Goal: Task Accomplishment & Management: Use online tool/utility

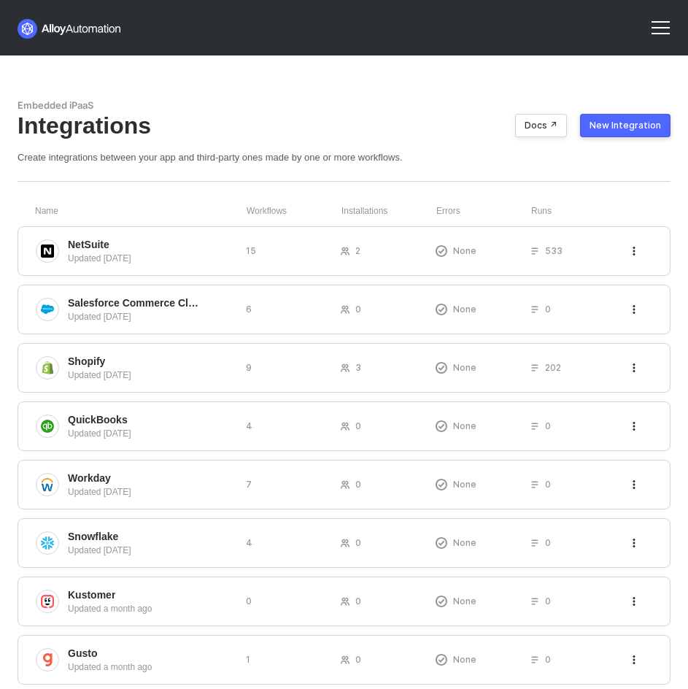
drag, startPoint x: 657, startPoint y: 16, endPoint x: 606, endPoint y: 20, distance: 50.5
click at [656, 17] on div at bounding box center [660, 27] width 35 height 35
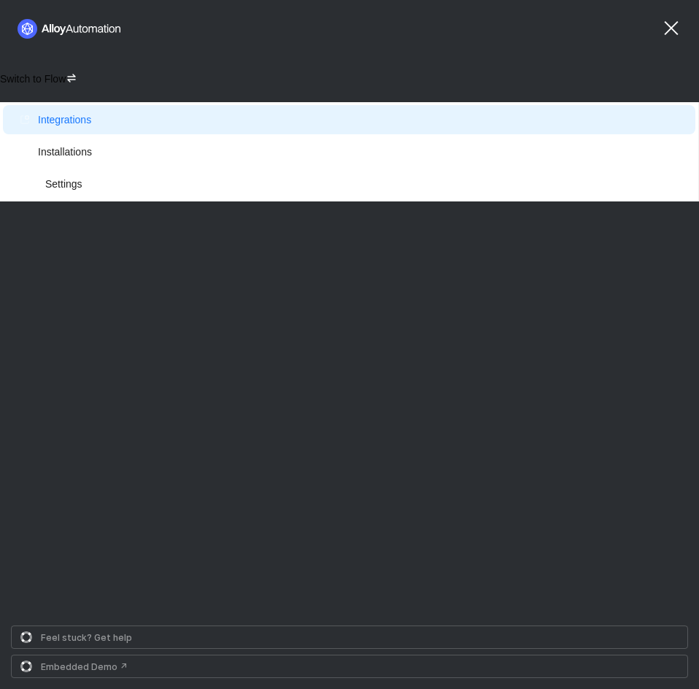
click at [61, 81] on span "Switch to Flow" at bounding box center [33, 79] width 66 height 12
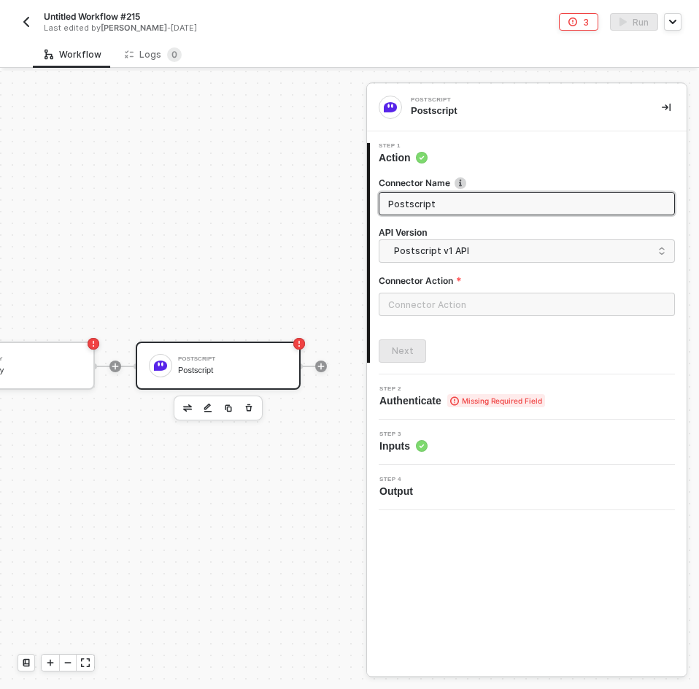
scroll to position [38, 562]
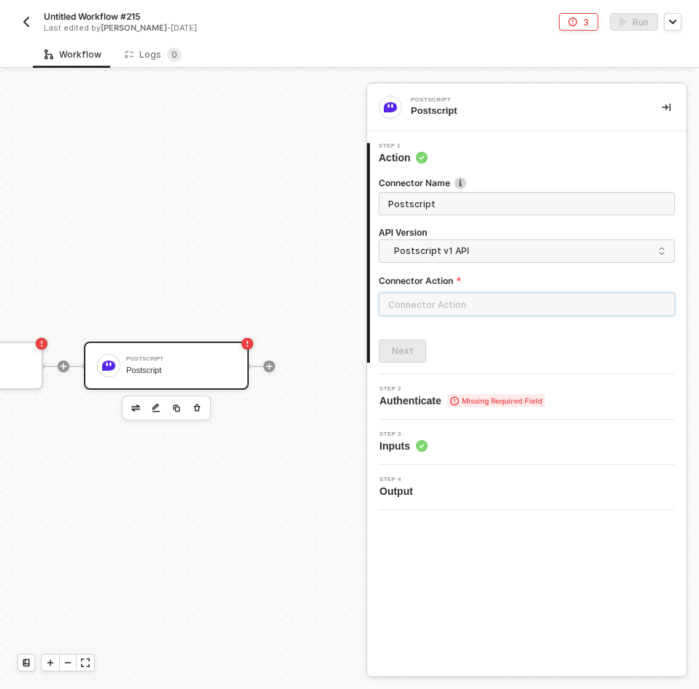
click at [392, 308] on input "text" at bounding box center [527, 304] width 296 height 23
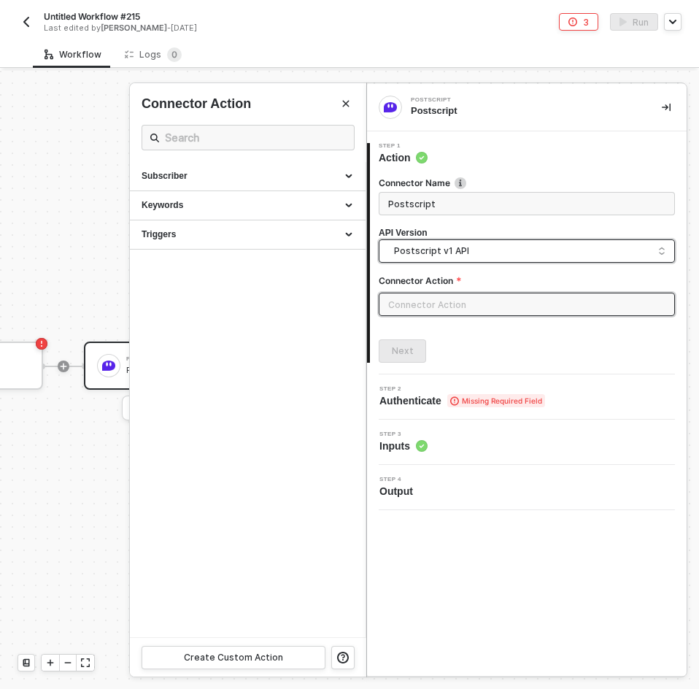
click at [441, 244] on span "Postscript v1 API" at bounding box center [529, 251] width 271 height 16
click at [446, 306] on div "Postscript v2 API" at bounding box center [526, 313] width 271 height 14
click at [219, 171] on div "Subscriber" at bounding box center [248, 176] width 212 height 12
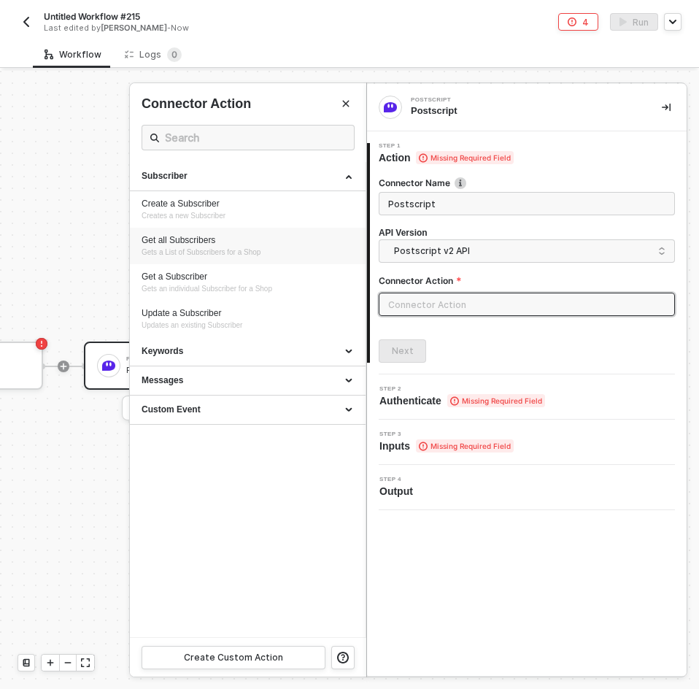
click at [259, 249] on span "Gets a List of Subscribers for a Shop" at bounding box center [201, 252] width 119 height 8
type input "Subscriber - Get all Subscribers"
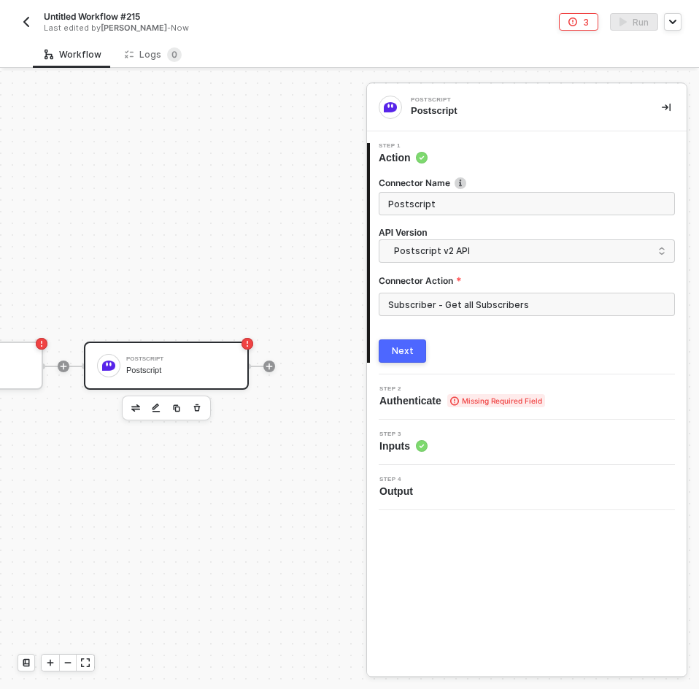
click at [418, 358] on button "Next" at bounding box center [402, 350] width 47 height 23
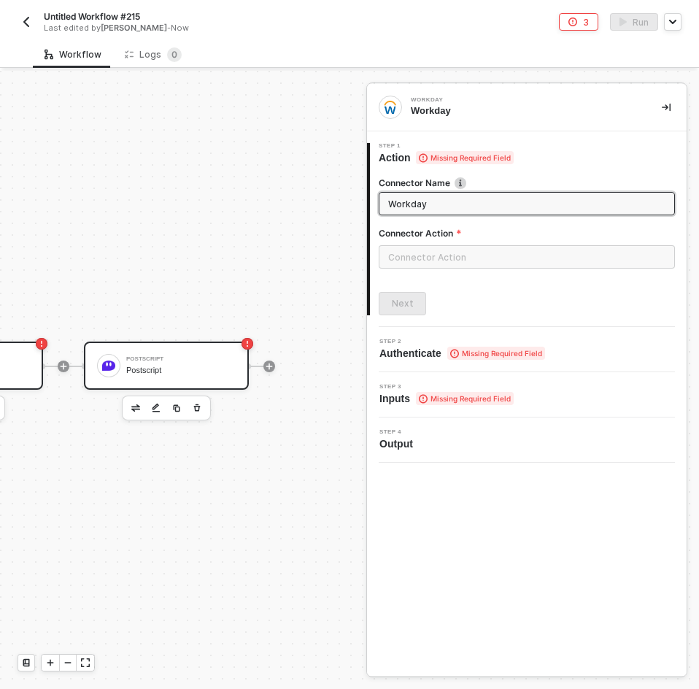
click at [153, 352] on div "Postscript Postscript" at bounding box center [180, 366] width 109 height 28
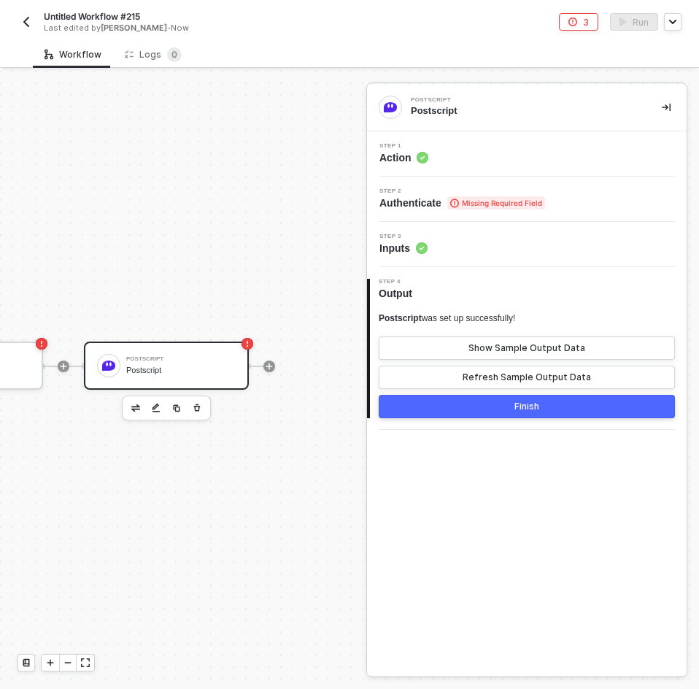
click at [457, 259] on div "Step 3 Inputs" at bounding box center [527, 244] width 320 height 45
click at [463, 241] on div "Step 3 Inputs" at bounding box center [529, 244] width 316 height 22
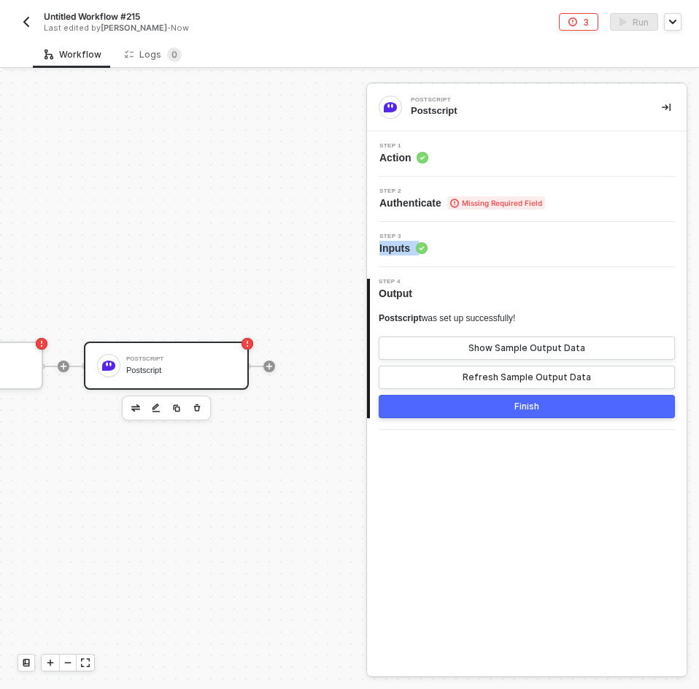
click at [463, 241] on div "Step 3 Inputs" at bounding box center [529, 244] width 316 height 22
click at [494, 237] on div "Step 3 Inputs" at bounding box center [529, 244] width 316 height 22
click at [511, 154] on div "Step 1 Action" at bounding box center [529, 154] width 316 height 22
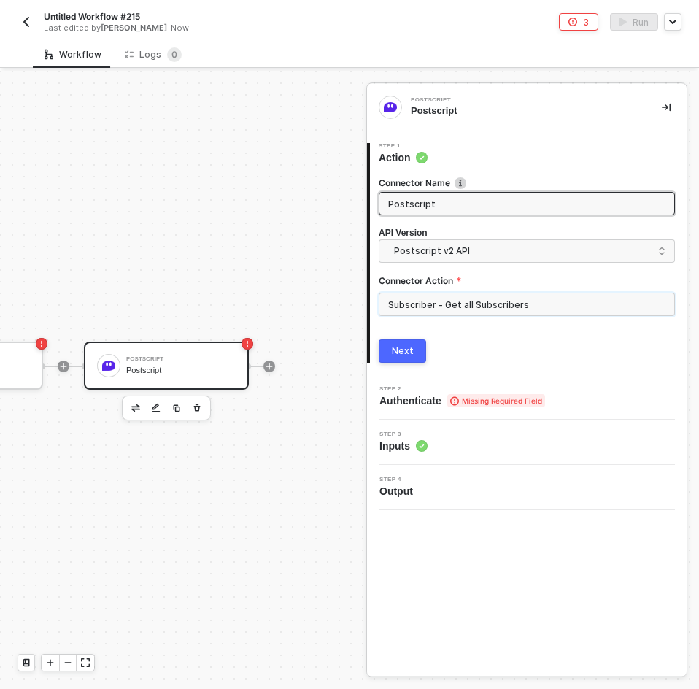
click at [443, 298] on input "Subscriber - Get all Subscribers" at bounding box center [527, 304] width 296 height 23
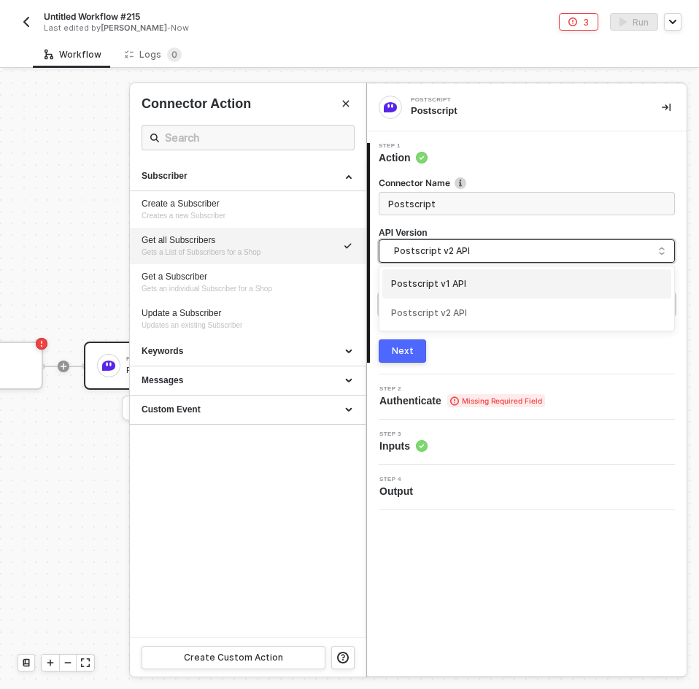
click at [463, 254] on span "Postscript v2 API" at bounding box center [529, 251] width 271 height 16
click at [459, 285] on div "Postscript v1 API" at bounding box center [526, 284] width 271 height 14
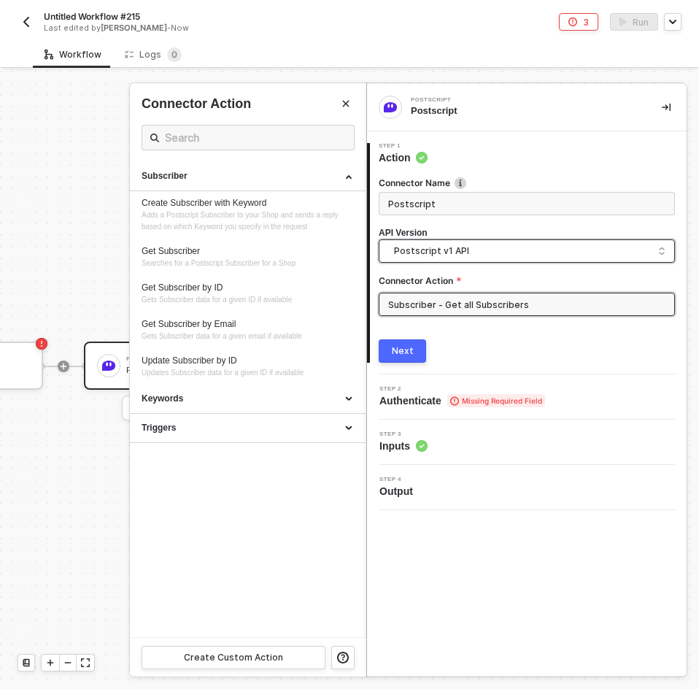
click at [441, 248] on span "Postscript v1 API" at bounding box center [529, 251] width 271 height 16
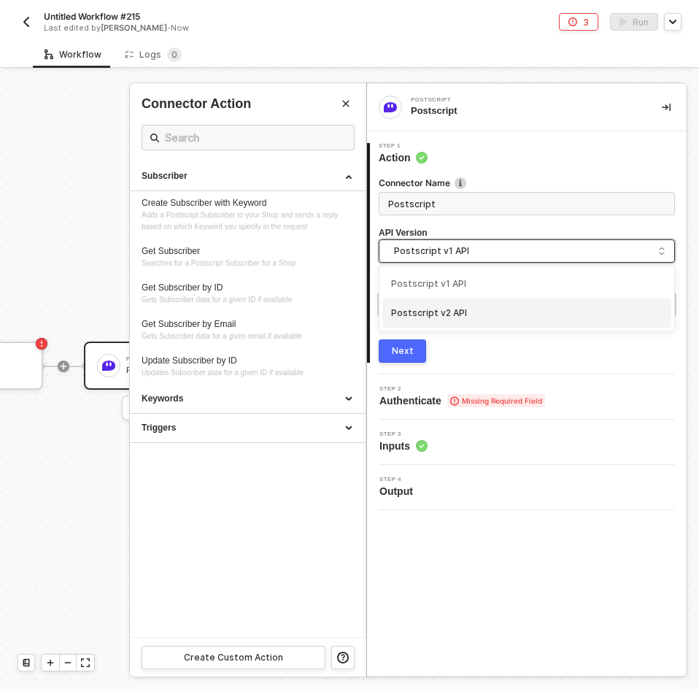
click at [442, 301] on div "Postscript v2 API" at bounding box center [526, 312] width 289 height 29
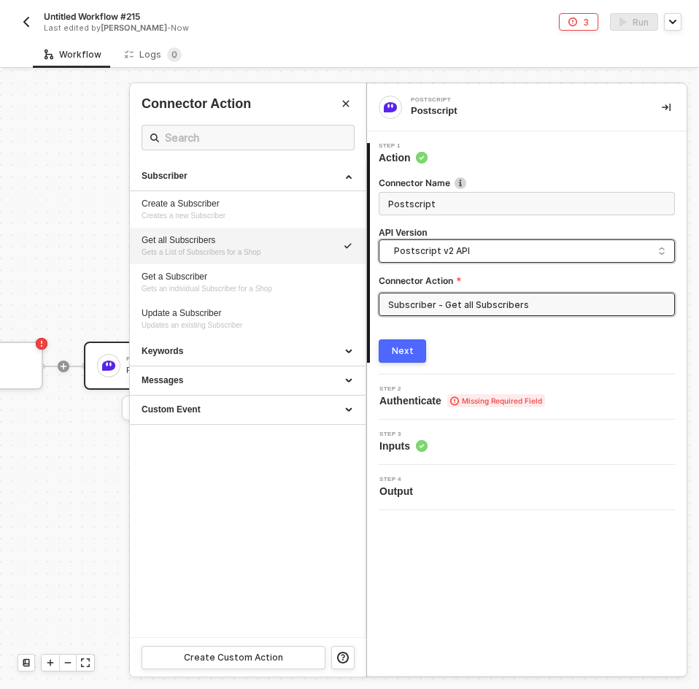
click at [451, 456] on div "3 Step 3 Inputs" at bounding box center [527, 441] width 320 height 45
click at [85, 452] on div at bounding box center [349, 380] width 699 height 618
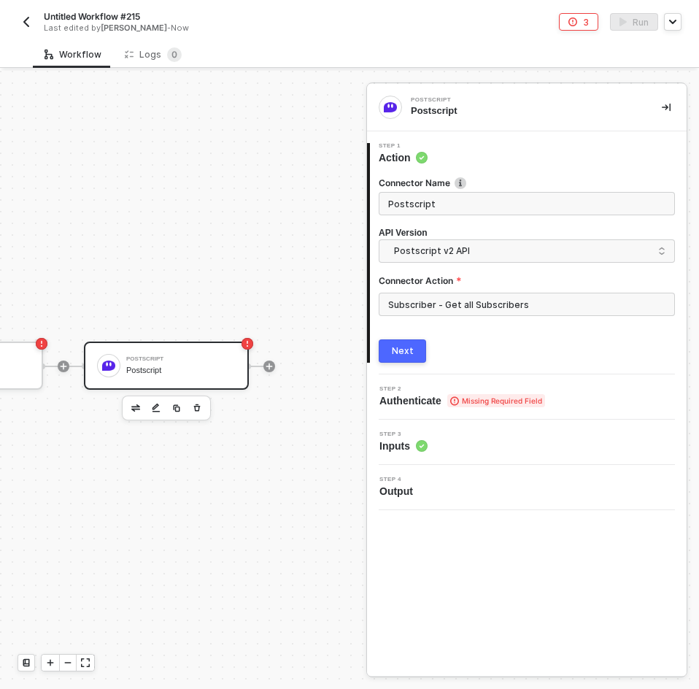
click at [31, 14] on button "button" at bounding box center [27, 22] width 18 height 18
